Goal: Information Seeking & Learning: Understand process/instructions

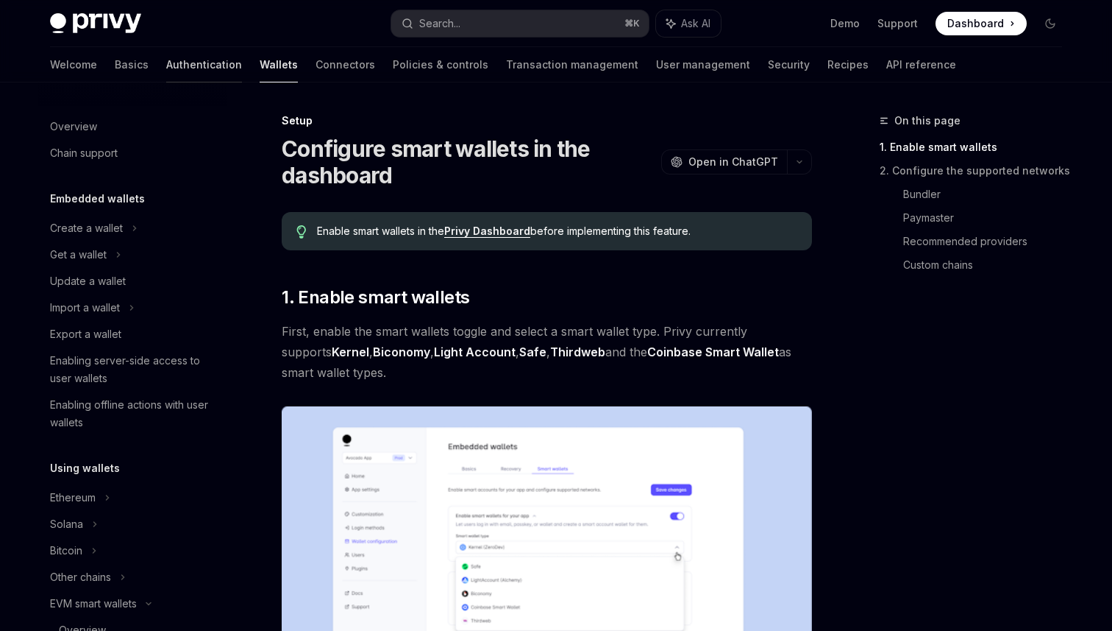
click at [166, 64] on link "Authentication" at bounding box center [204, 64] width 76 height 35
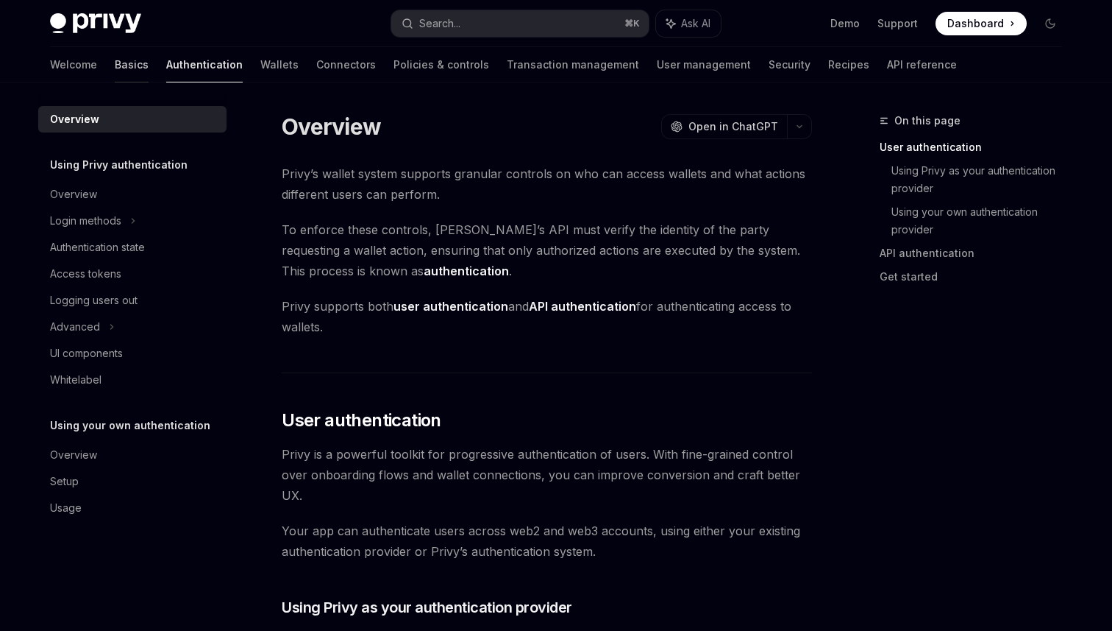
click at [115, 70] on link "Basics" at bounding box center [132, 64] width 34 height 35
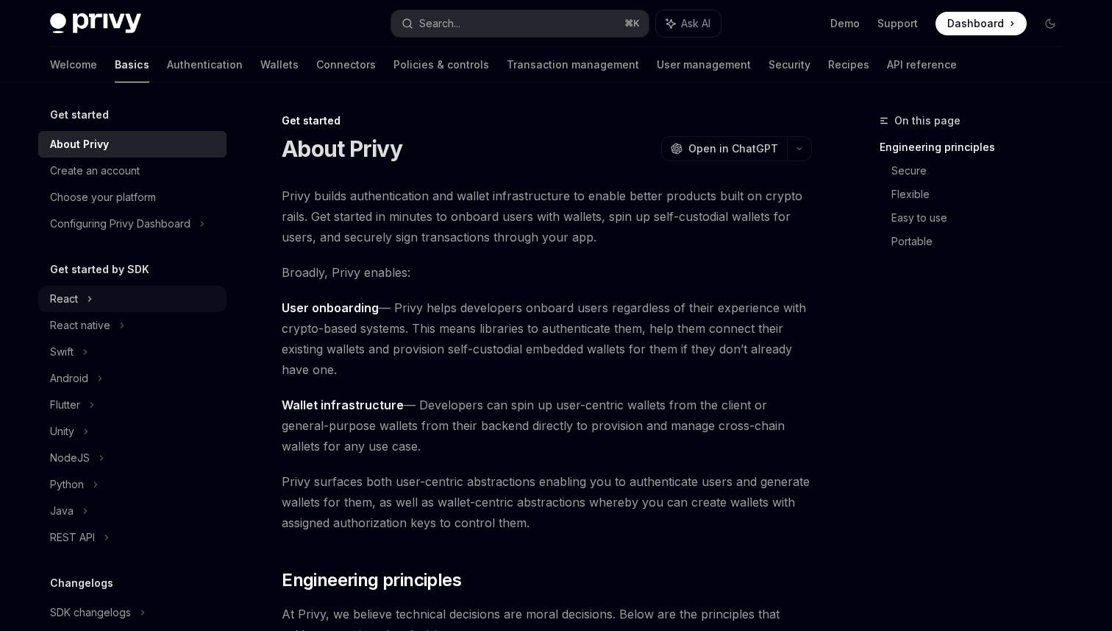
click at [71, 296] on div "React" at bounding box center [64, 299] width 28 height 18
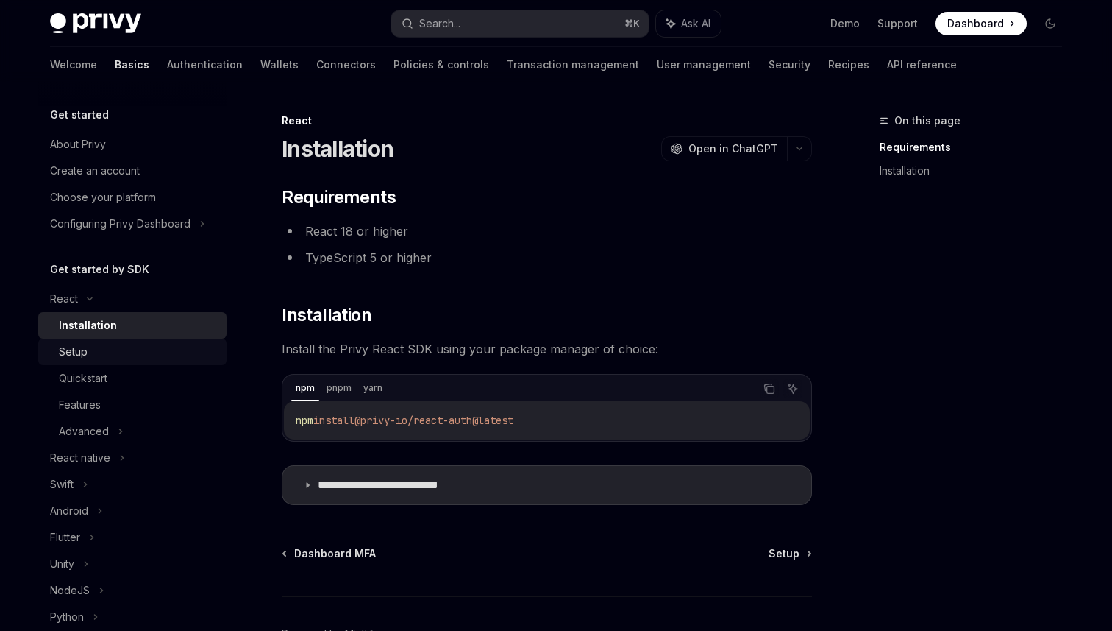
click at [92, 358] on div "Setup" at bounding box center [138, 352] width 159 height 18
type textarea "*"
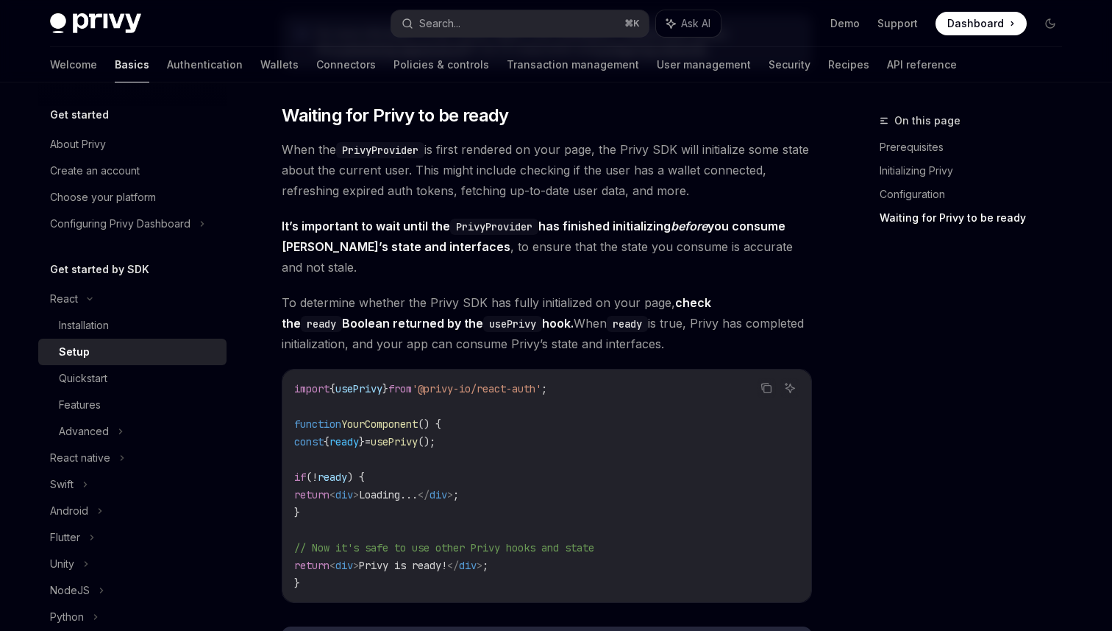
scroll to position [1503, 0]
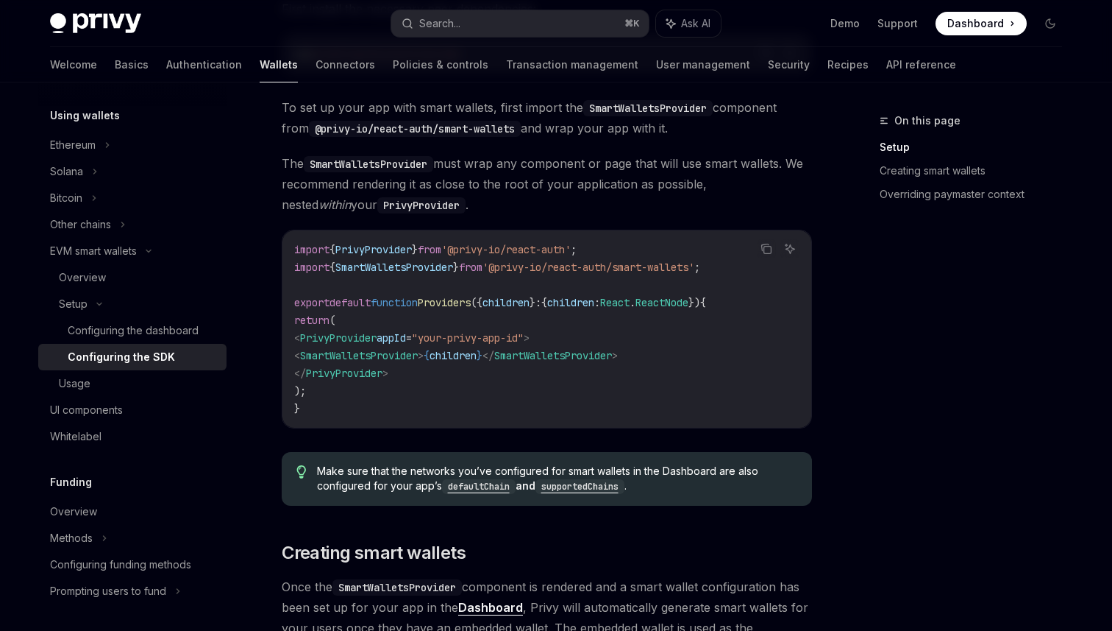
scroll to position [530, 0]
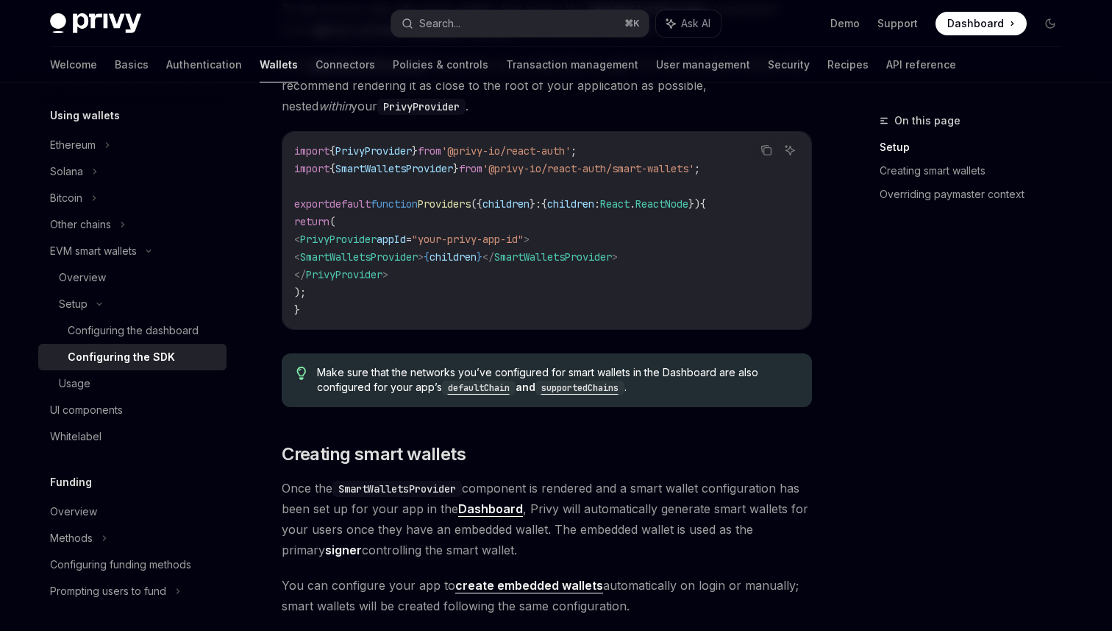
click at [444, 166] on span "SmartWalletsProvider" at bounding box center [395, 168] width 118 height 13
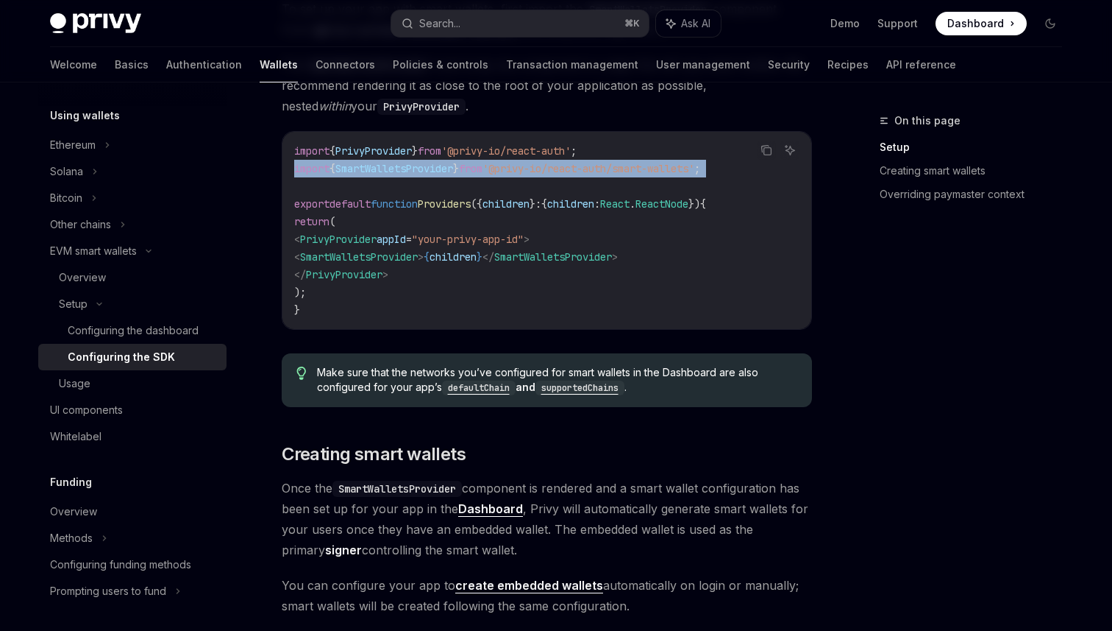
click at [444, 166] on span "SmartWalletsProvider" at bounding box center [395, 168] width 118 height 13
copy code "import { SmartWalletsProvider } from '@privy-io/react-auth/smart-wallets' ;"
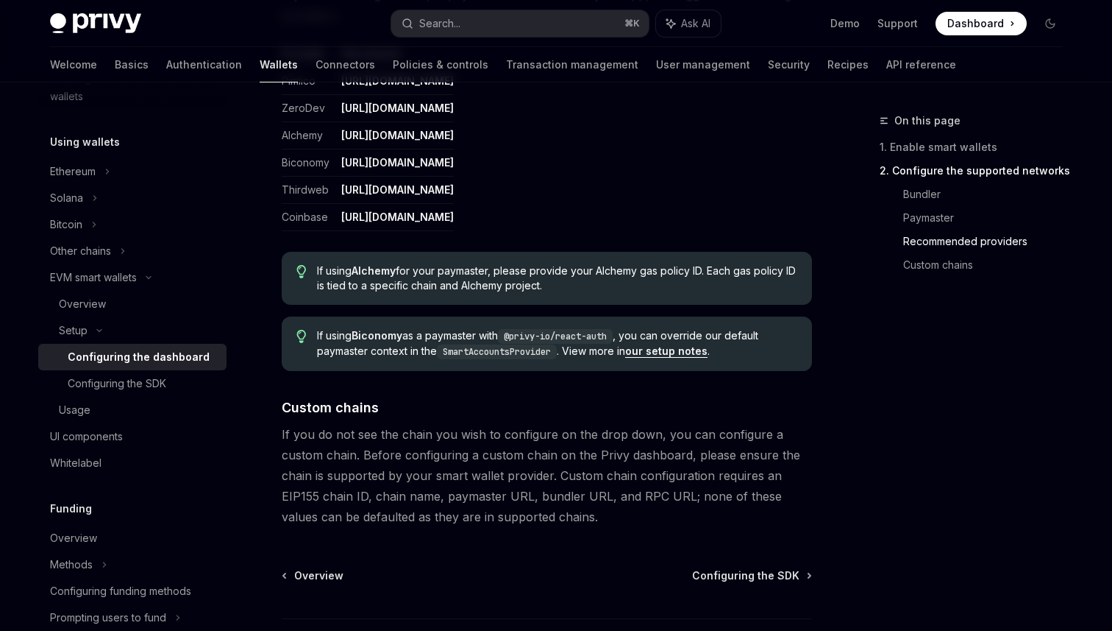
scroll to position [1864, 0]
